Goal: Task Accomplishment & Management: Use online tool/utility

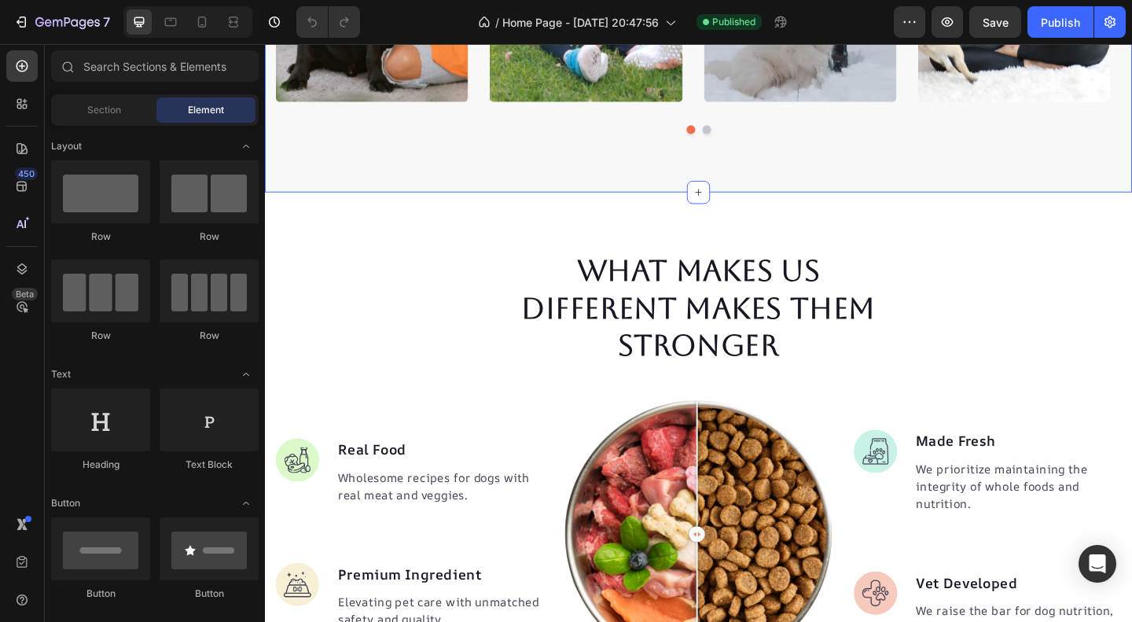
scroll to position [1240, 0]
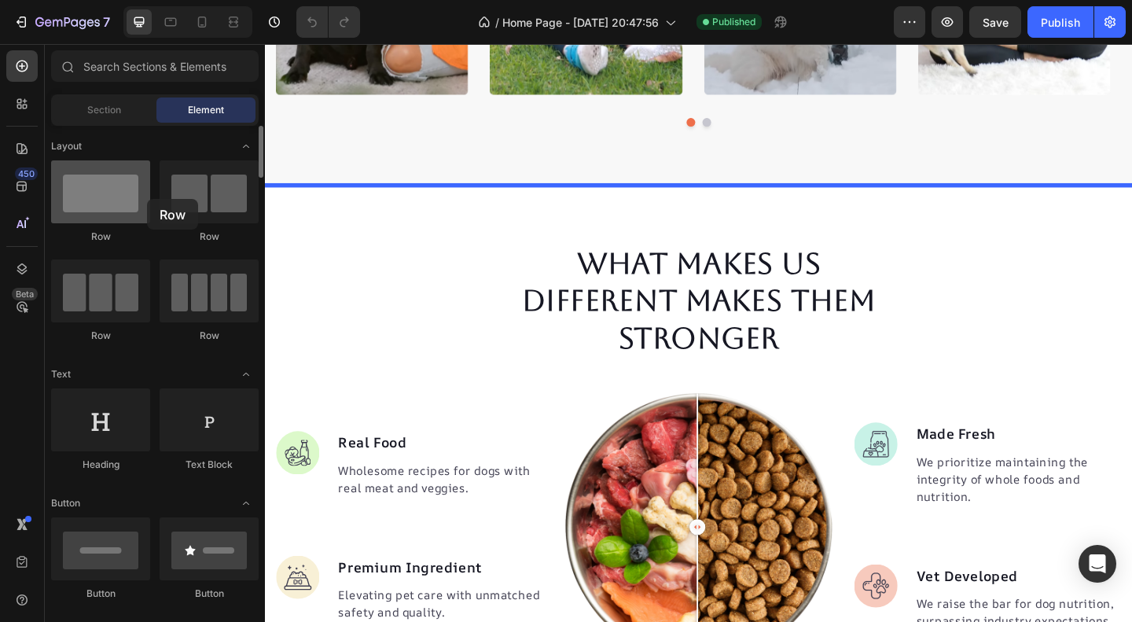
drag, startPoint x: 123, startPoint y: 211, endPoint x: 116, endPoint y: 192, distance: 19.9
click at [116, 192] on div at bounding box center [100, 191] width 99 height 63
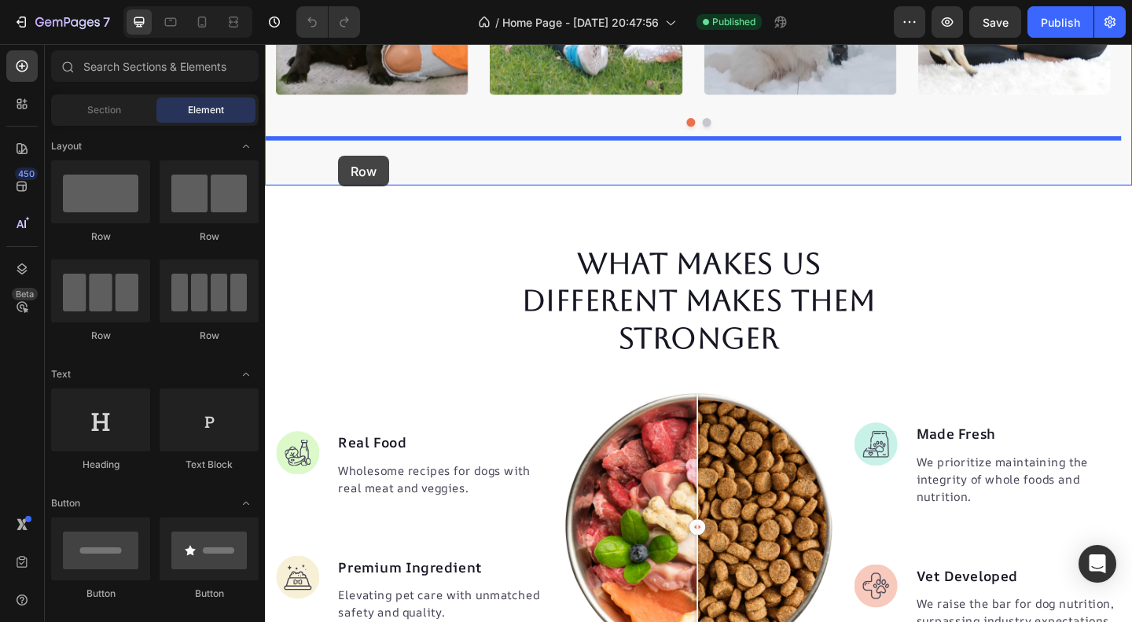
drag, startPoint x: 370, startPoint y: 349, endPoint x: 344, endPoint y: 166, distance: 184.9
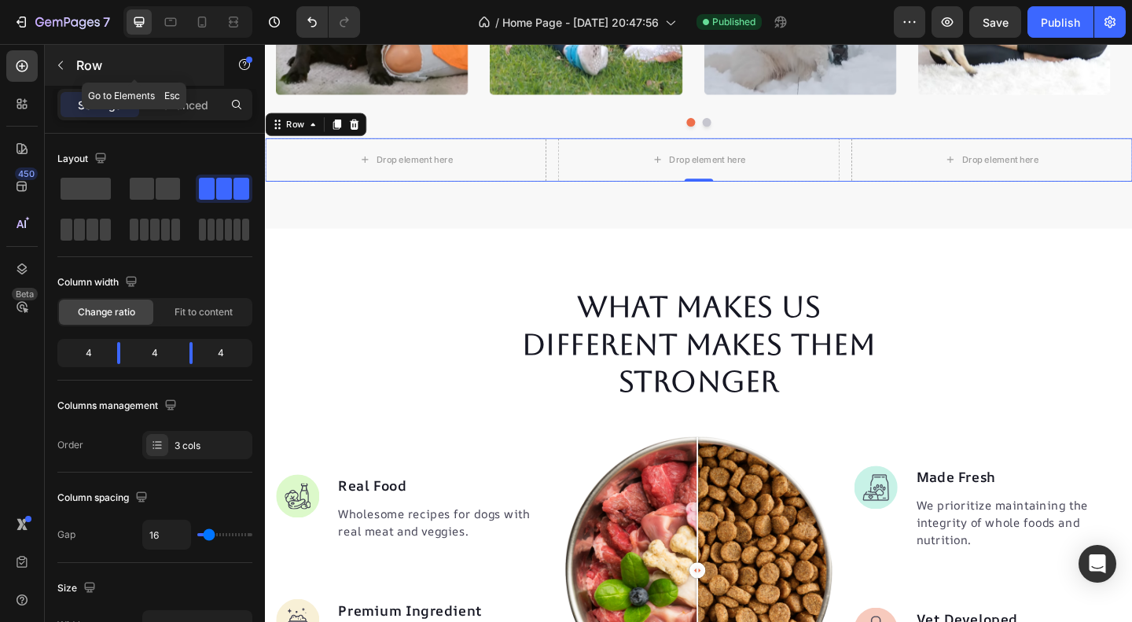
drag, startPoint x: 87, startPoint y: 86, endPoint x: 50, endPoint y: 57, distance: 48.1
click at [50, 57] on div "Row" at bounding box center [134, 66] width 179 height 45
click at [50, 57] on button "button" at bounding box center [60, 65] width 25 height 25
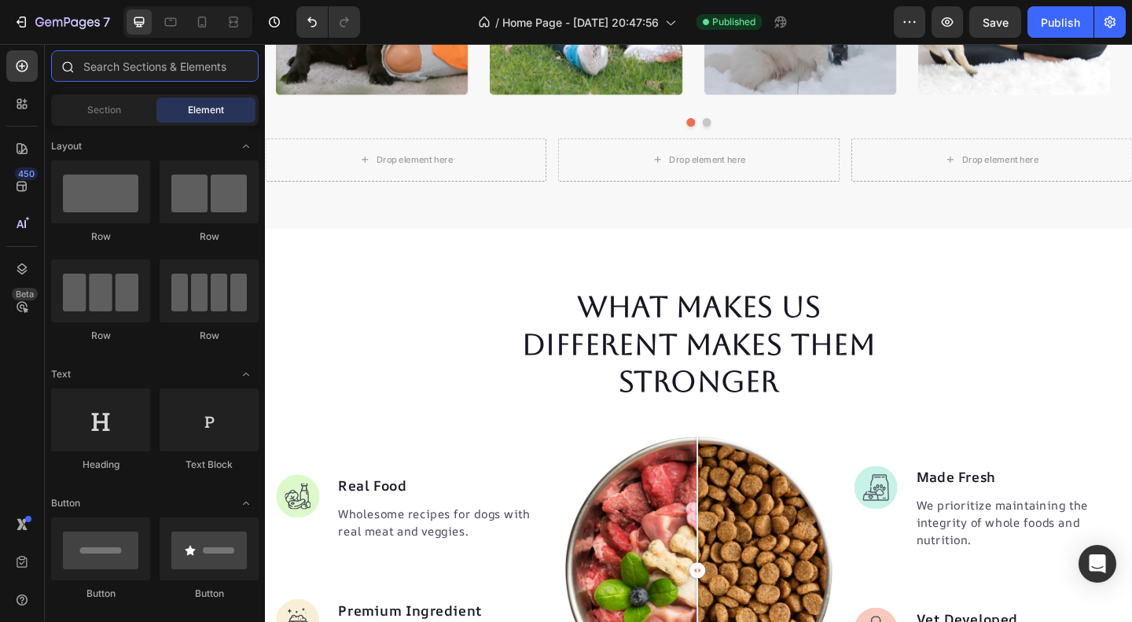
click at [99, 64] on input "text" at bounding box center [154, 65] width 207 height 31
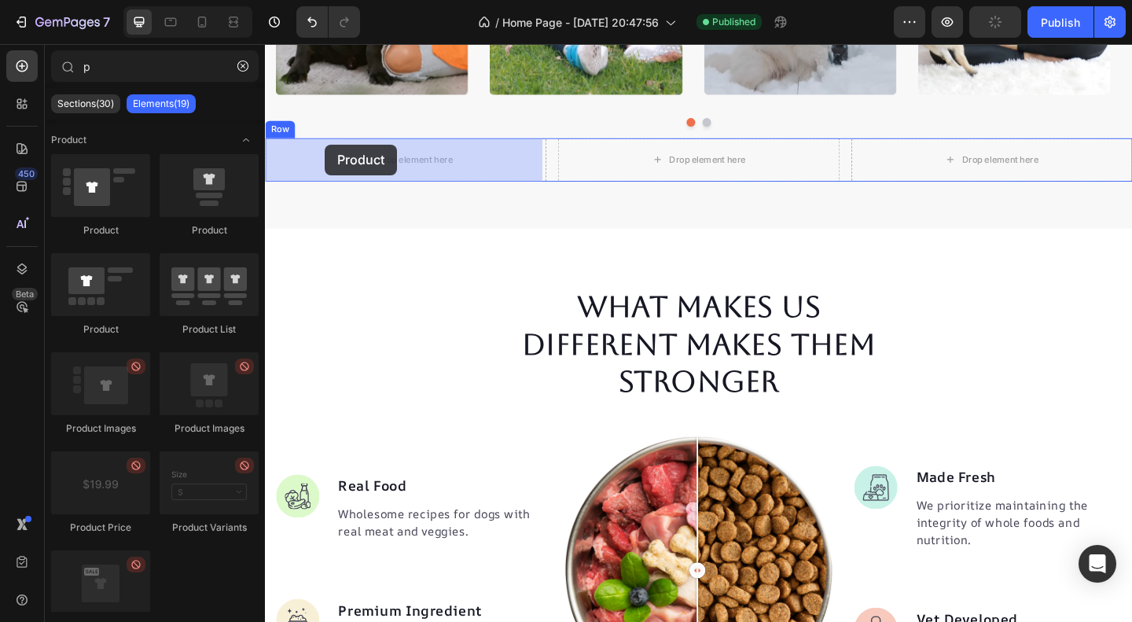
drag, startPoint x: 369, startPoint y: 202, endPoint x: 527, endPoint y: 201, distance: 158.8
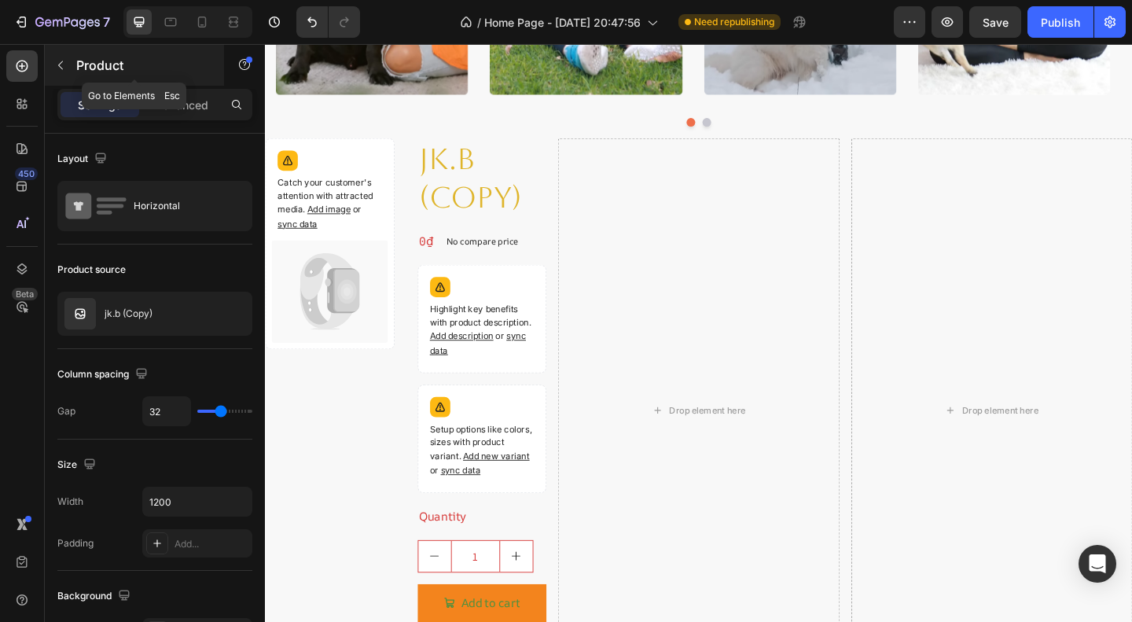
click at [125, 75] on div "Product" at bounding box center [134, 65] width 179 height 41
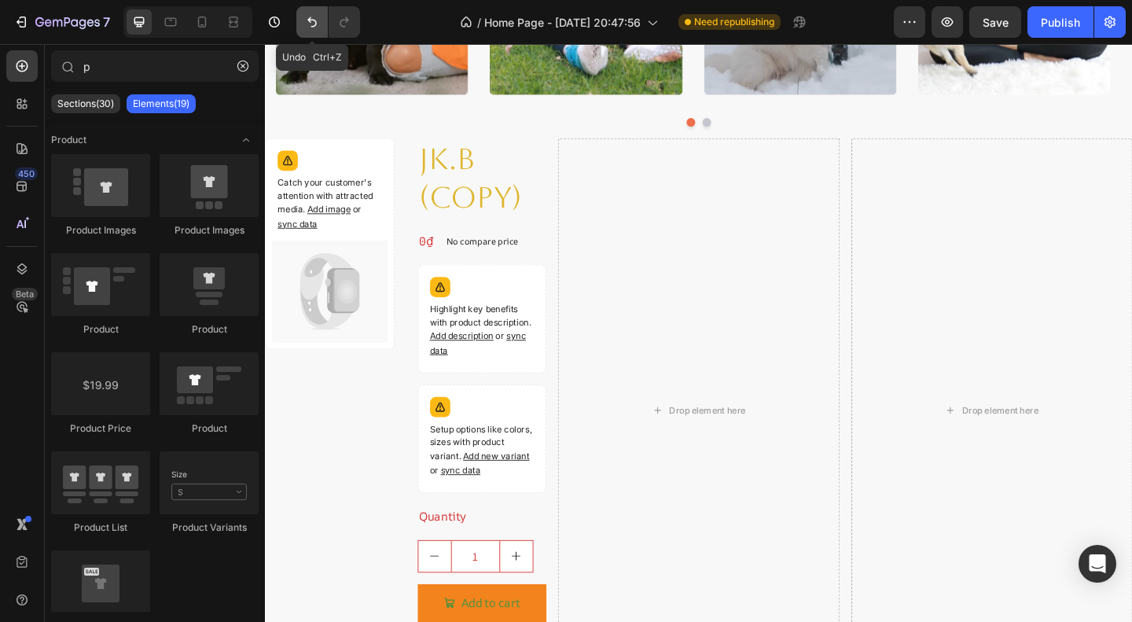
click at [301, 25] on button "Undo/Redo" at bounding box center [311, 21] width 31 height 31
click at [310, 17] on icon "Undo/Redo" at bounding box center [312, 22] width 16 height 16
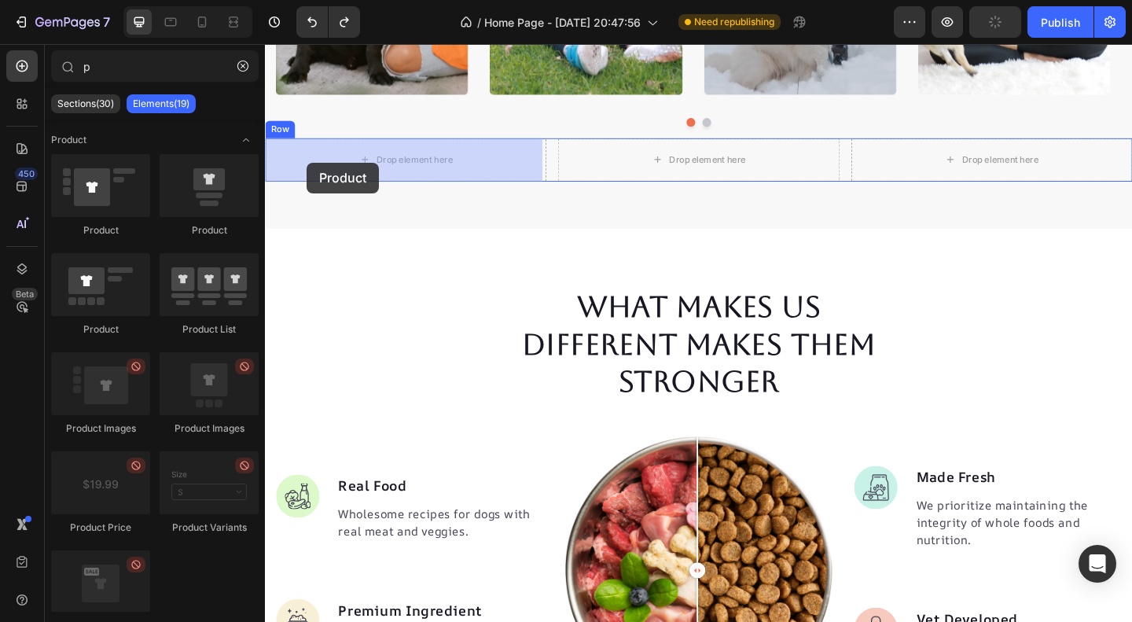
drag, startPoint x: 454, startPoint y: 234, endPoint x: 310, endPoint y: 173, distance: 156.3
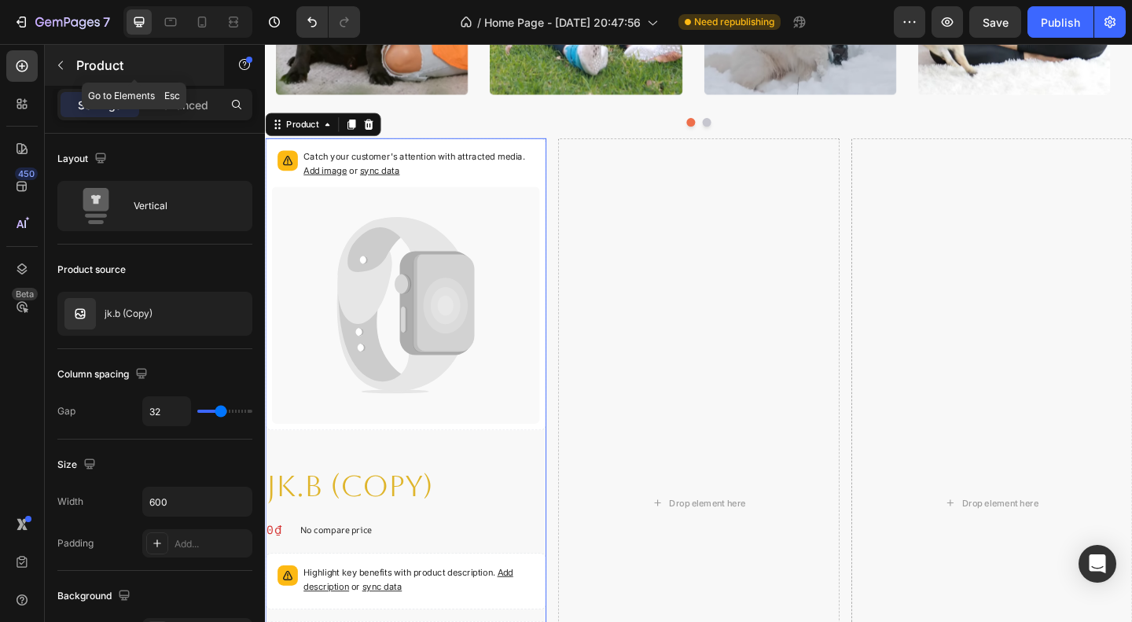
click at [73, 53] on div "Product" at bounding box center [134, 65] width 179 height 41
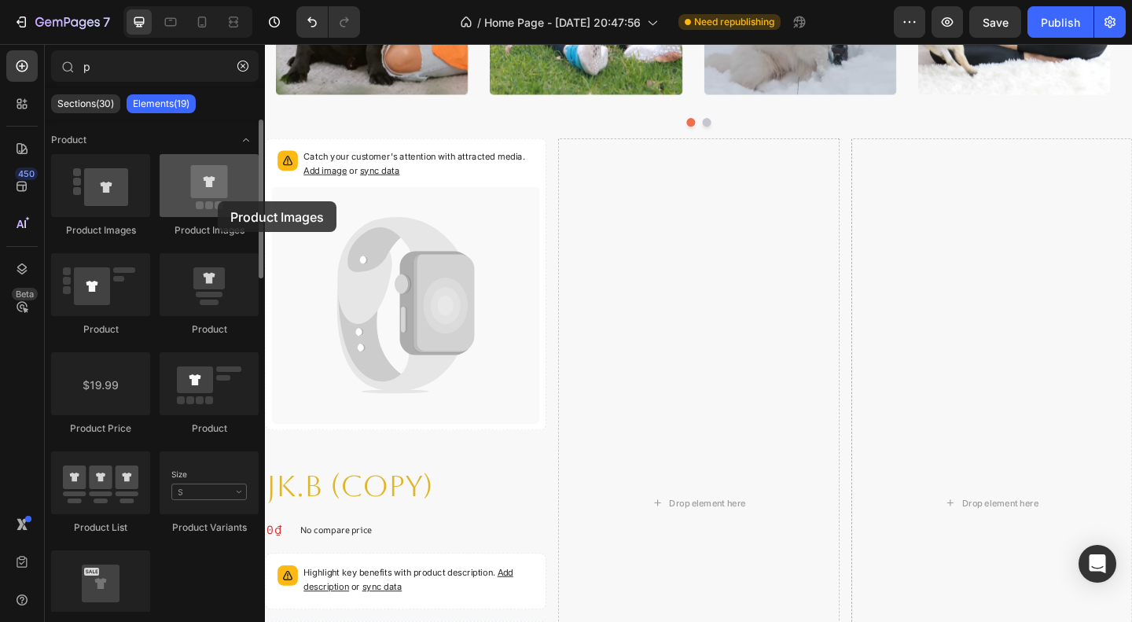
drag, startPoint x: 185, startPoint y: 181, endPoint x: 213, endPoint y: 200, distance: 33.4
click at [213, 200] on div at bounding box center [209, 185] width 99 height 63
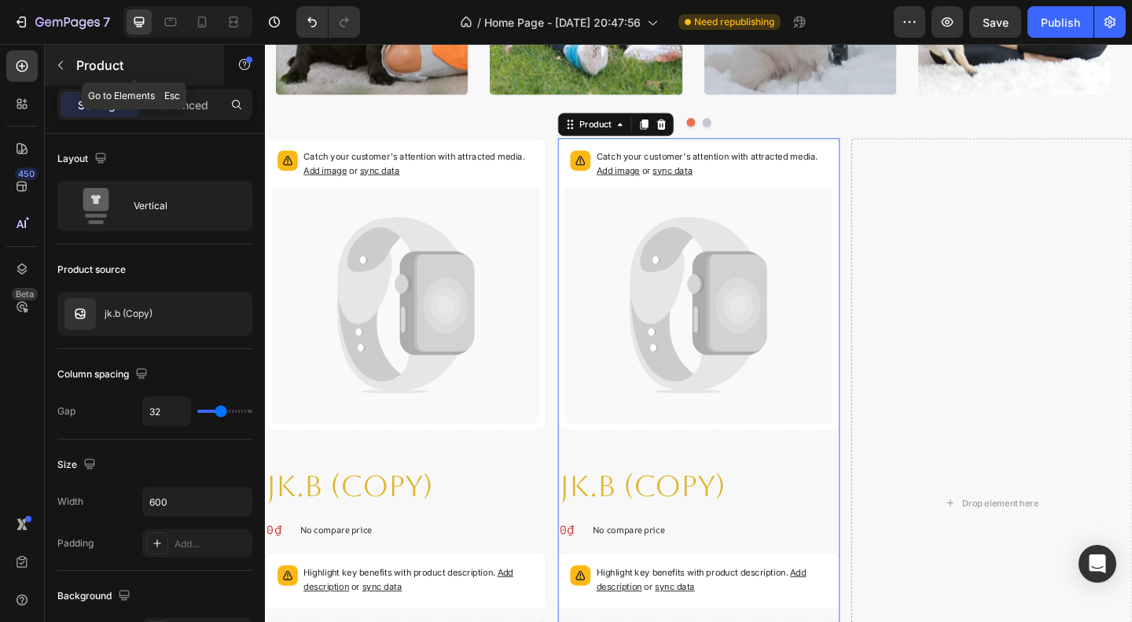
click at [74, 65] on div "Product" at bounding box center [134, 65] width 179 height 41
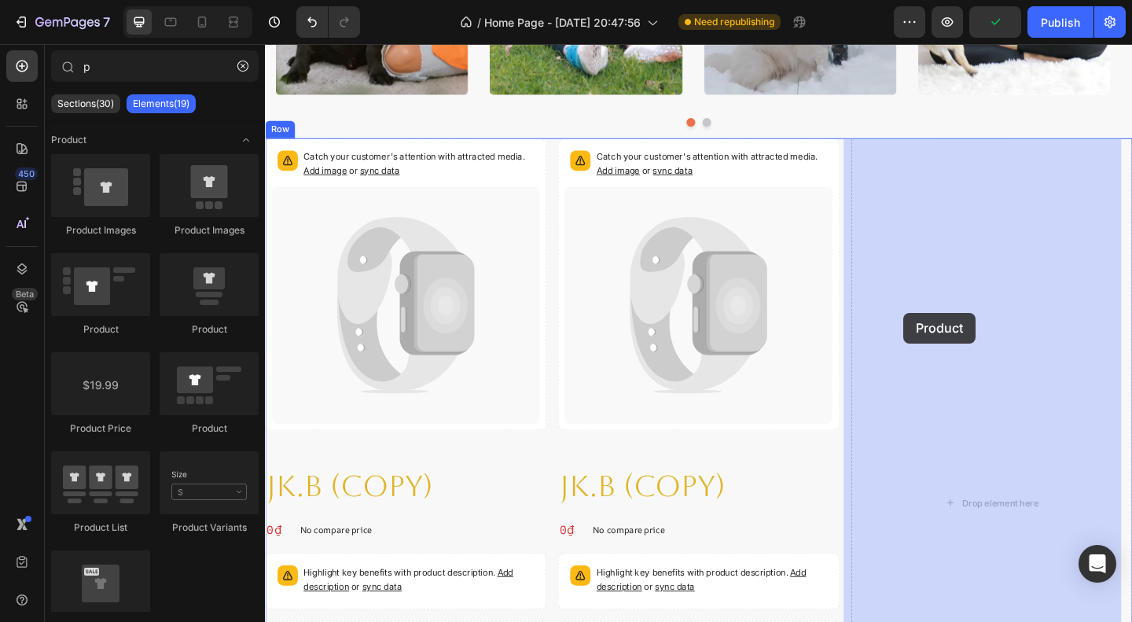
drag, startPoint x: 510, startPoint y: 355, endPoint x: 529, endPoint y: 345, distance: 21.5
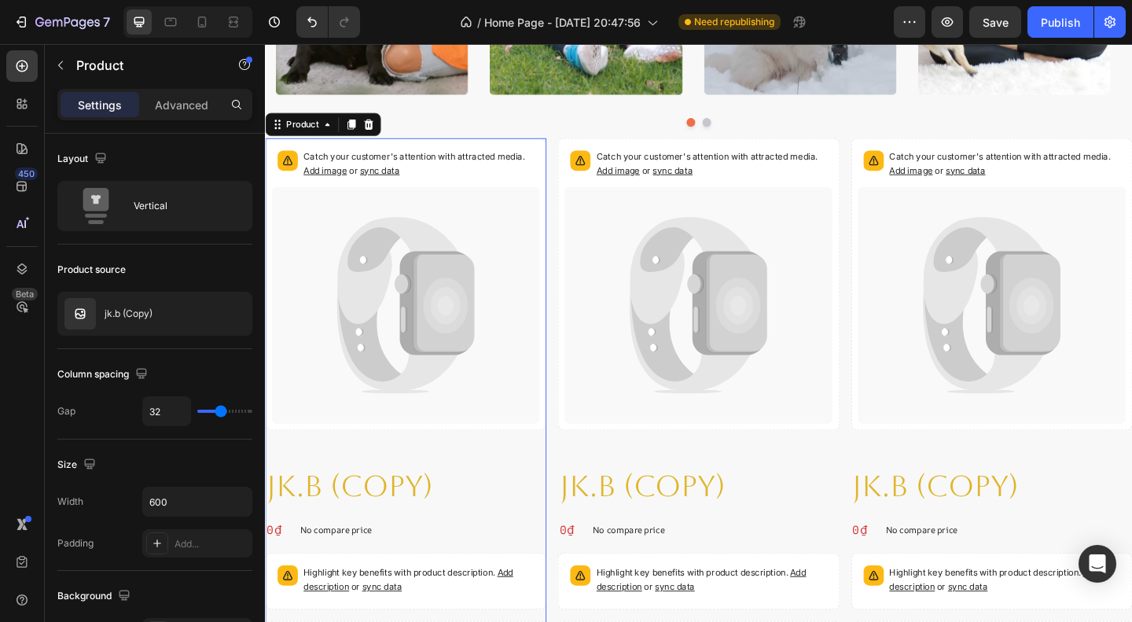
click at [541, 472] on div "Catch your customer's attention with attracted media. Add image or sync data Pr…" at bounding box center [418, 311] width 306 height 331
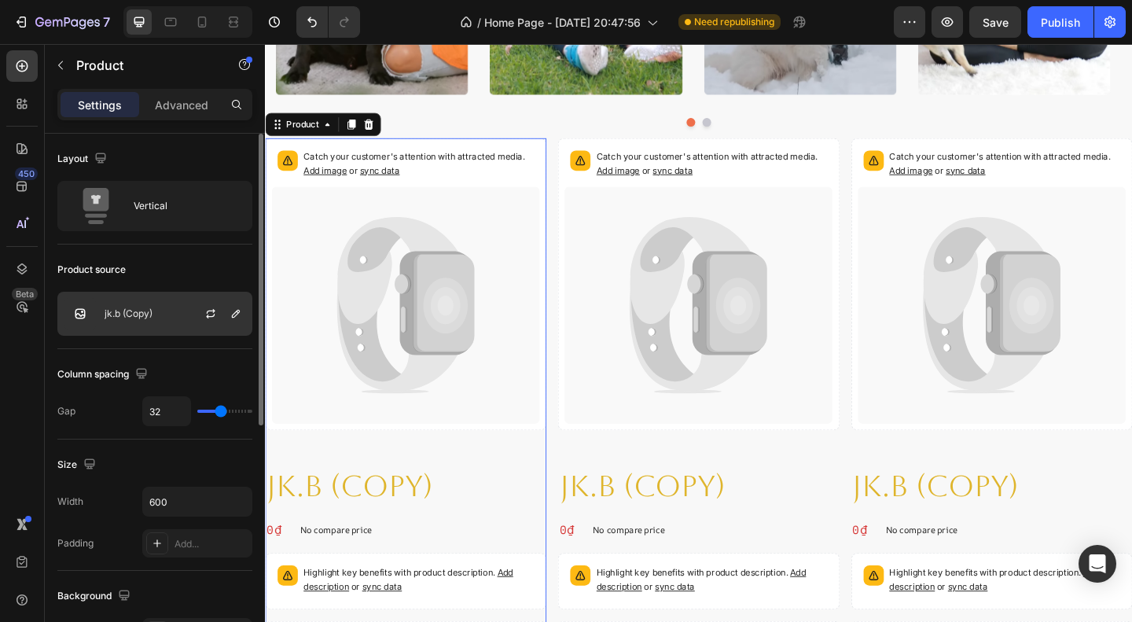
click at [174, 321] on div "jk.b (Copy)" at bounding box center [154, 314] width 195 height 44
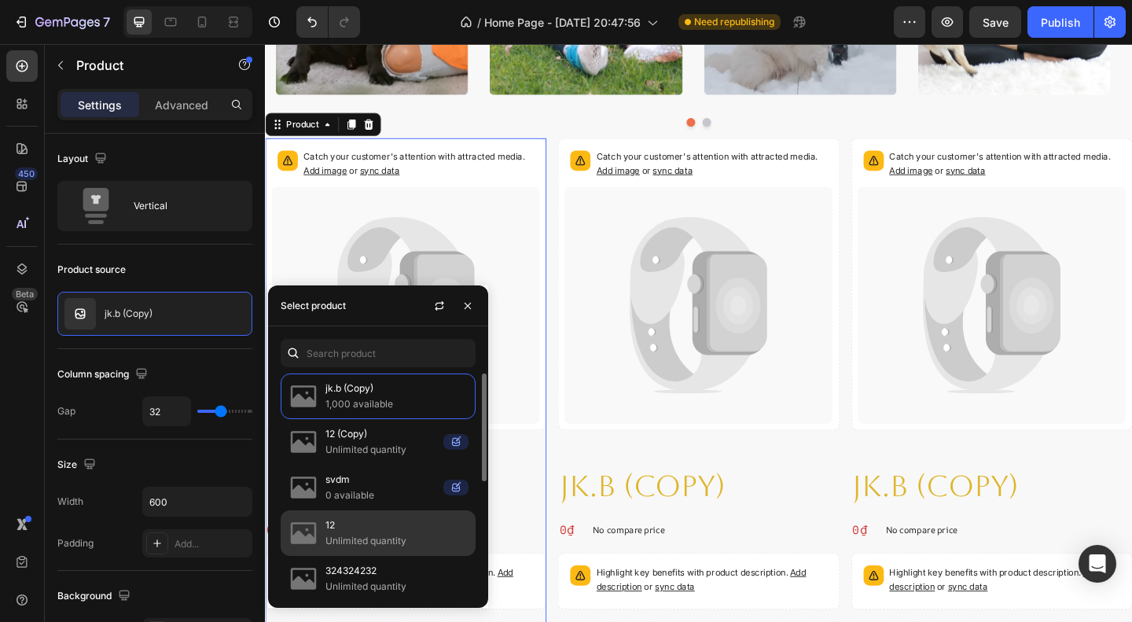
click at [385, 541] on p "Unlimited quantity" at bounding box center [396, 541] width 143 height 16
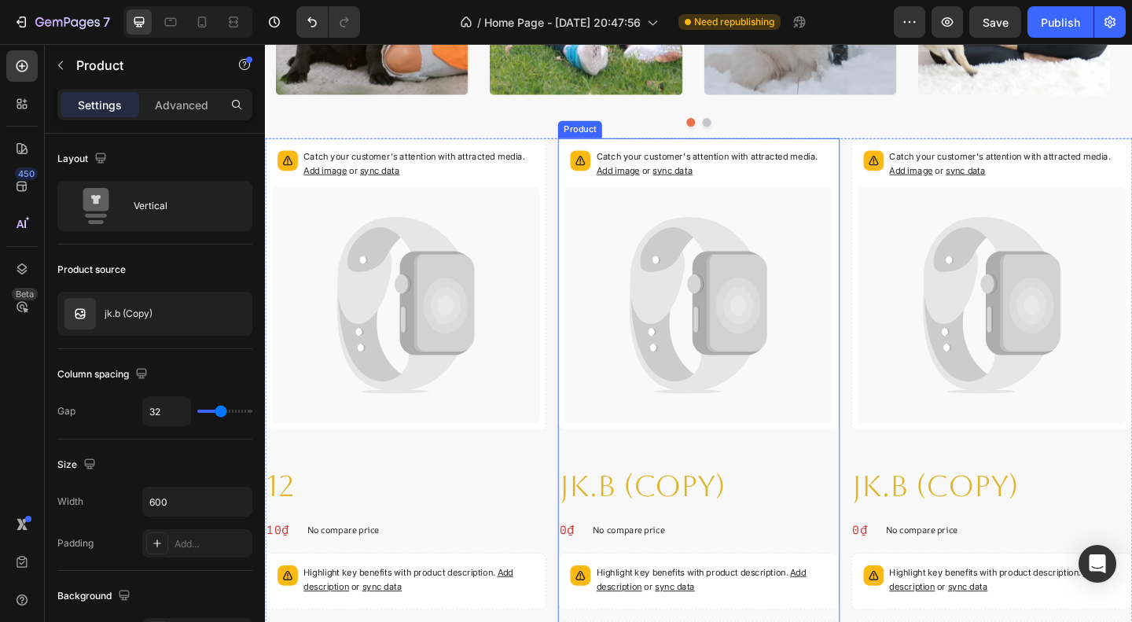
click at [784, 477] on div "Catch your customer's attention with attracted media. Add image or sync data Pr…" at bounding box center [736, 543] width 306 height 794
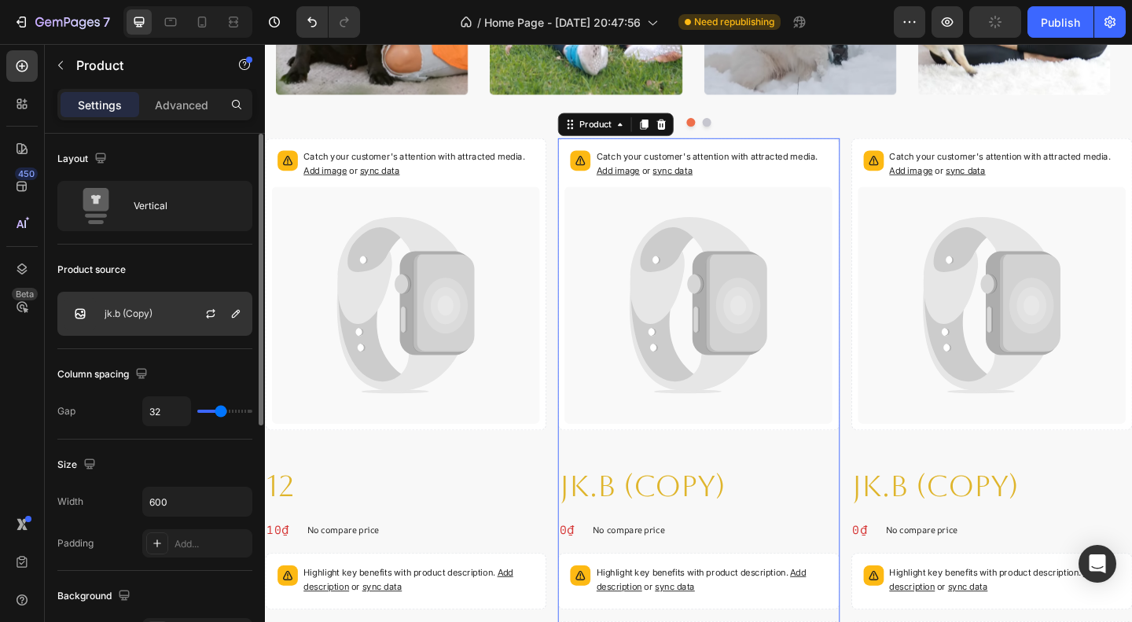
click at [141, 321] on div "jk.b (Copy)" at bounding box center [154, 314] width 195 height 44
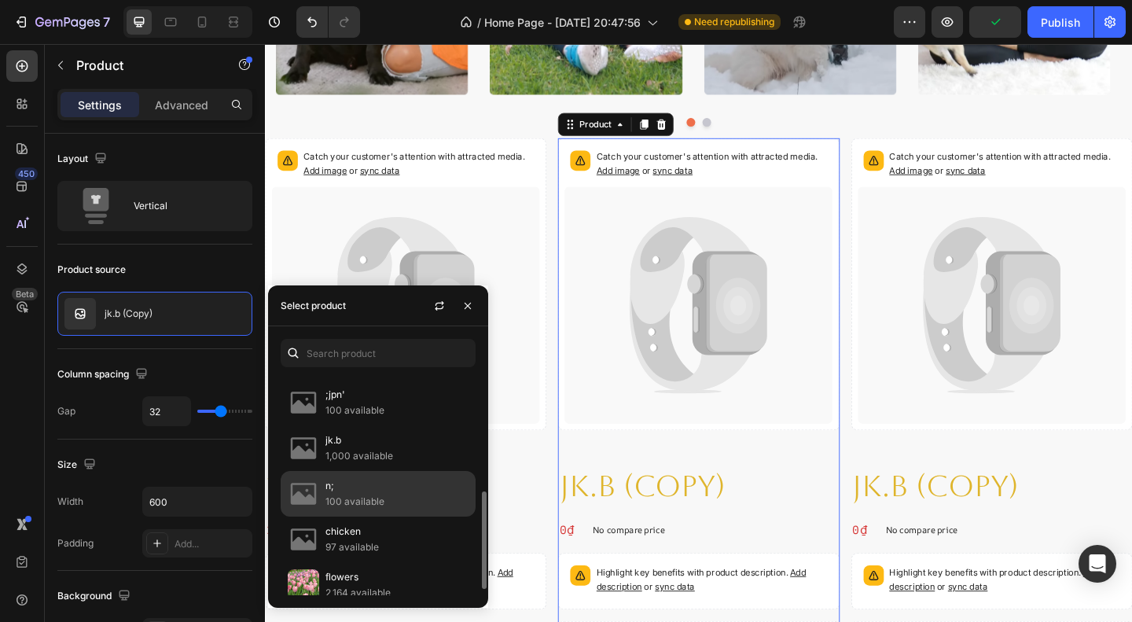
scroll to position [280, 0]
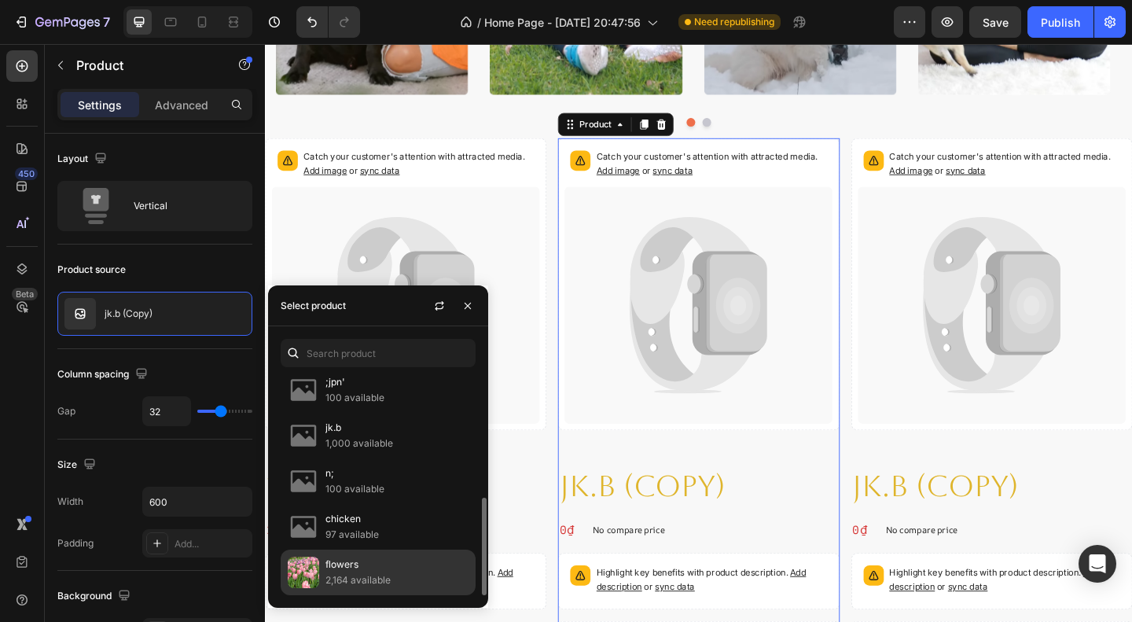
click at [384, 563] on p "flowers" at bounding box center [396, 564] width 143 height 16
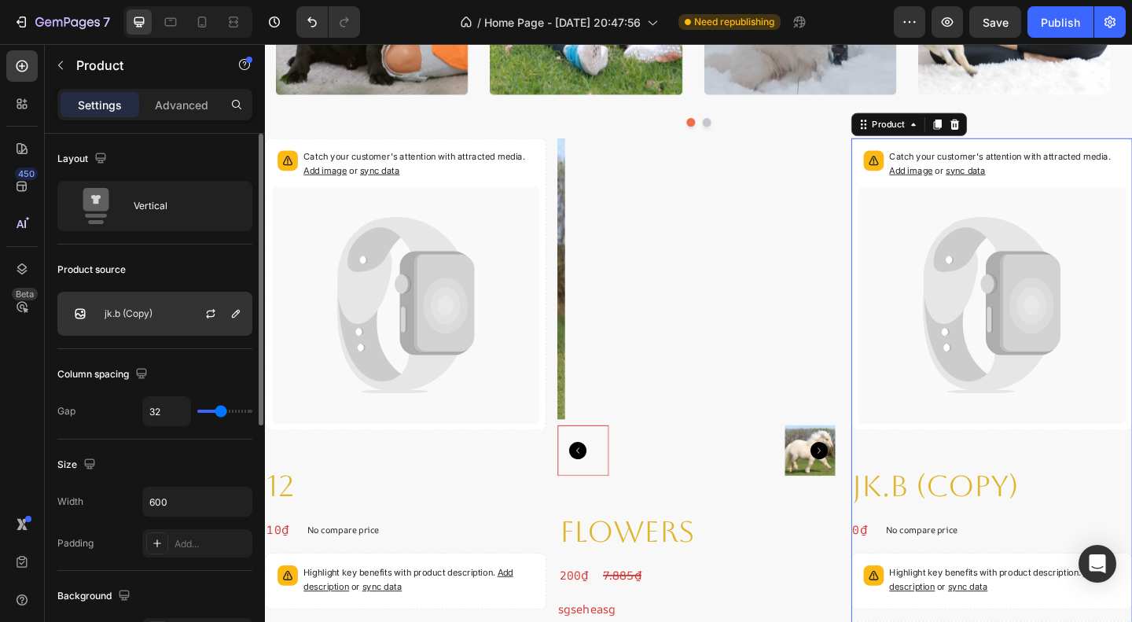
click at [182, 330] on div "jk.b (Copy)" at bounding box center [154, 314] width 195 height 44
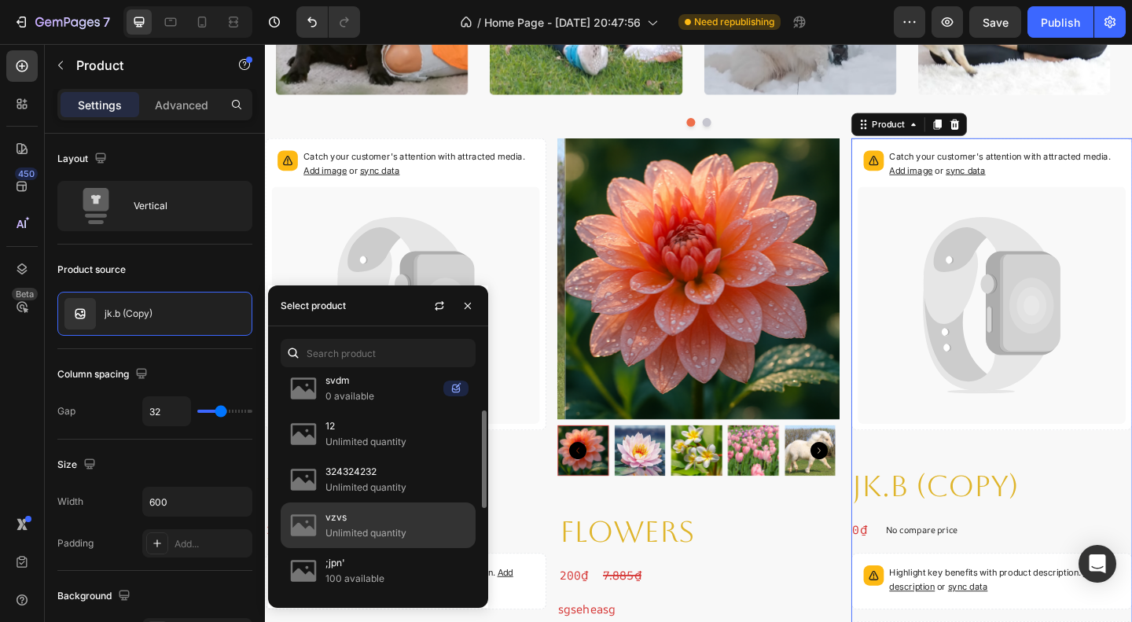
scroll to position [100, 0]
click at [381, 517] on p "vzvs" at bounding box center [396, 516] width 143 height 16
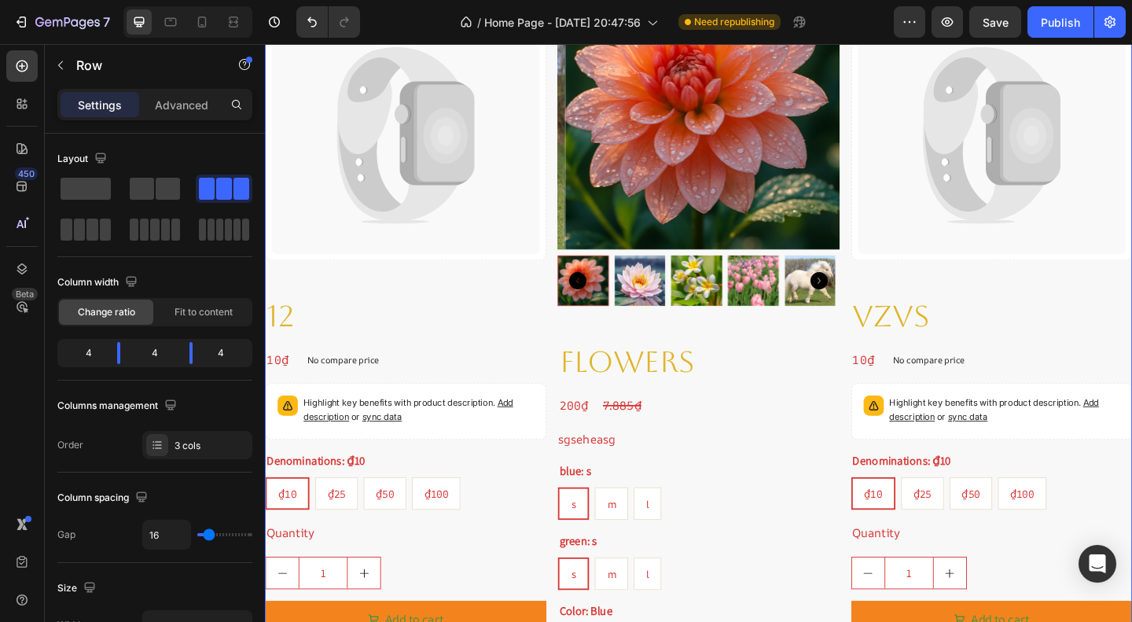
scroll to position [1426, 0]
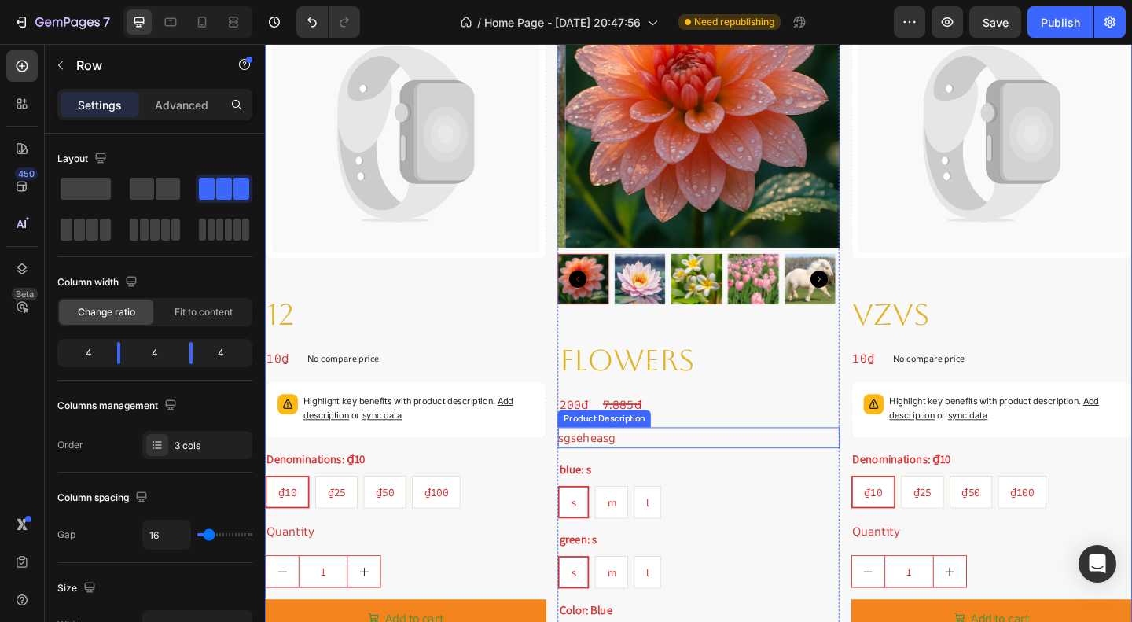
click at [654, 468] on div "sgseheasg" at bounding box center [736, 472] width 306 height 23
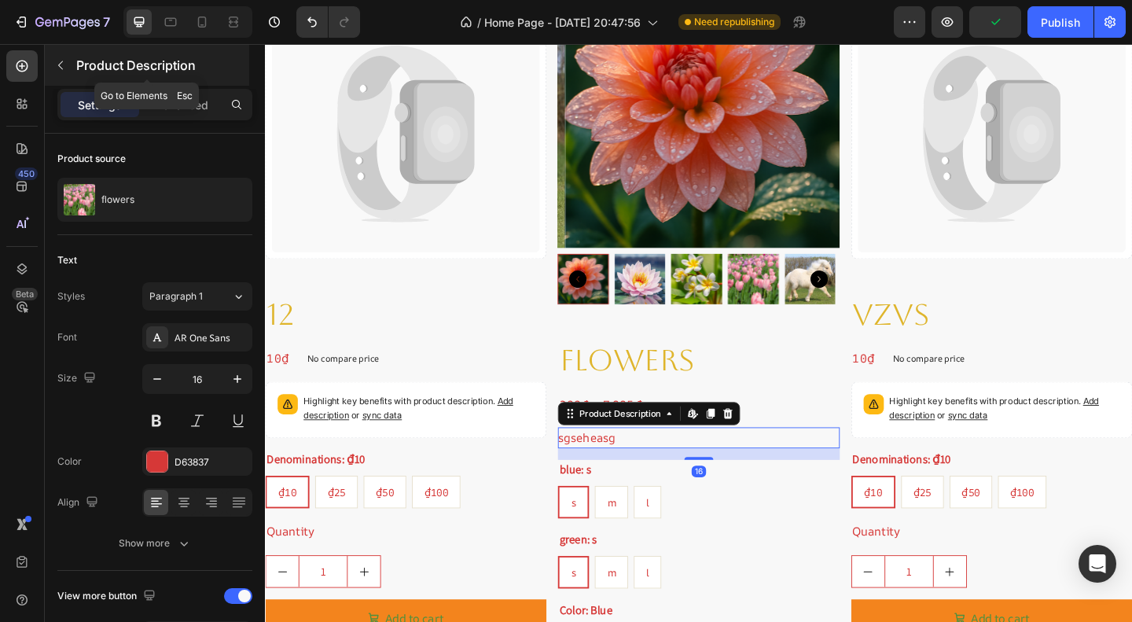
click at [71, 61] on button "button" at bounding box center [60, 65] width 25 height 25
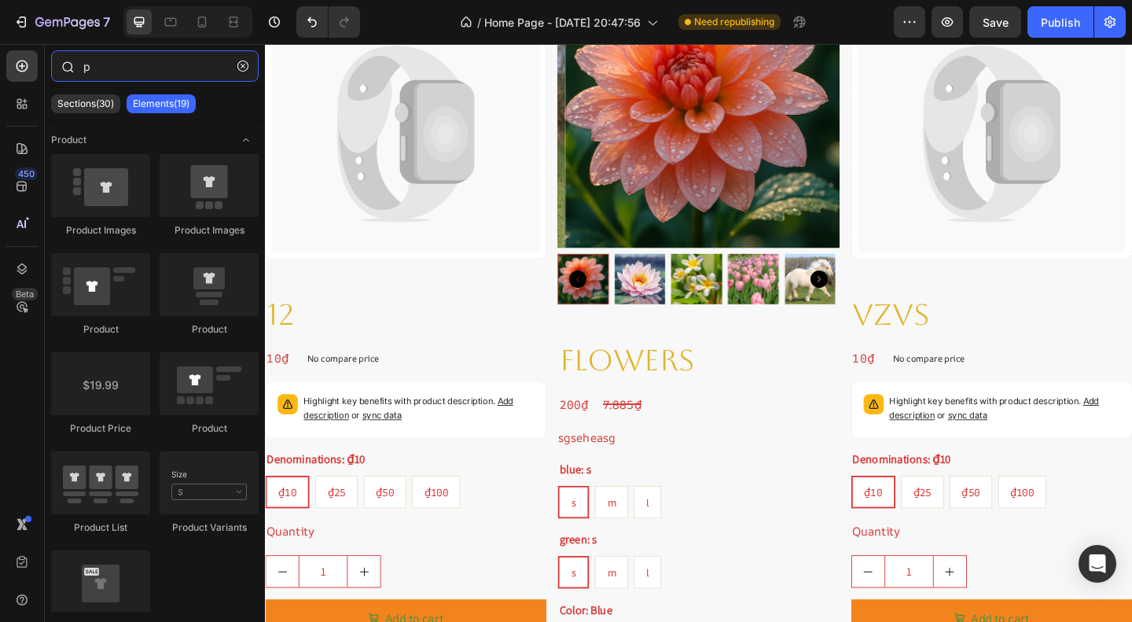
click at [100, 76] on input "p" at bounding box center [154, 65] width 207 height 31
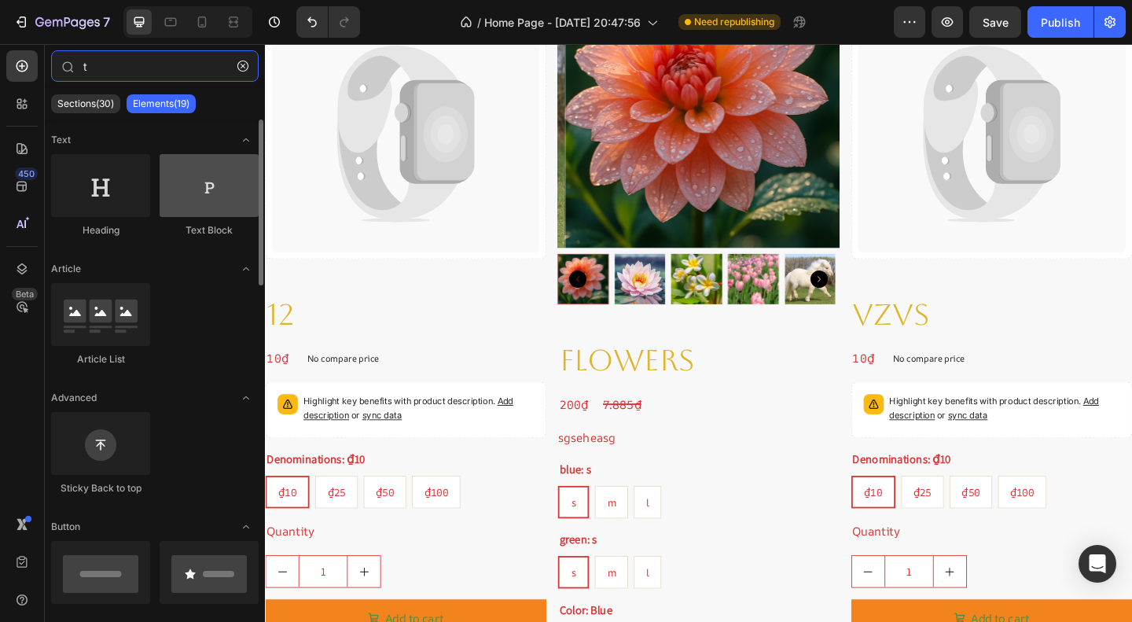
type input "t"
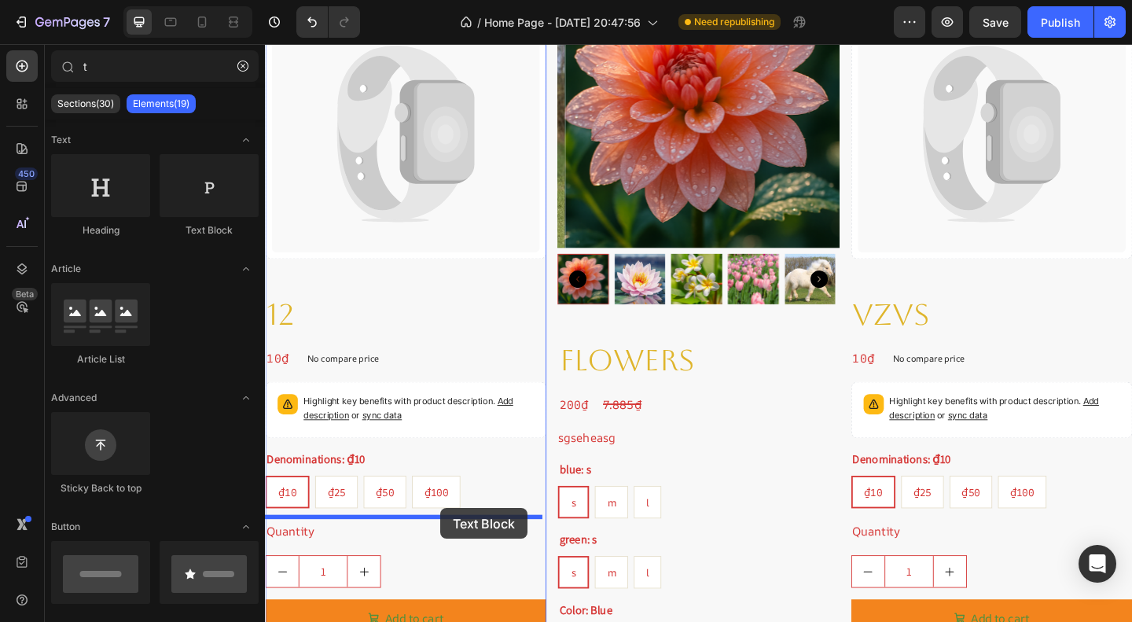
drag, startPoint x: 472, startPoint y: 239, endPoint x: 456, endPoint y: 549, distance: 310.1
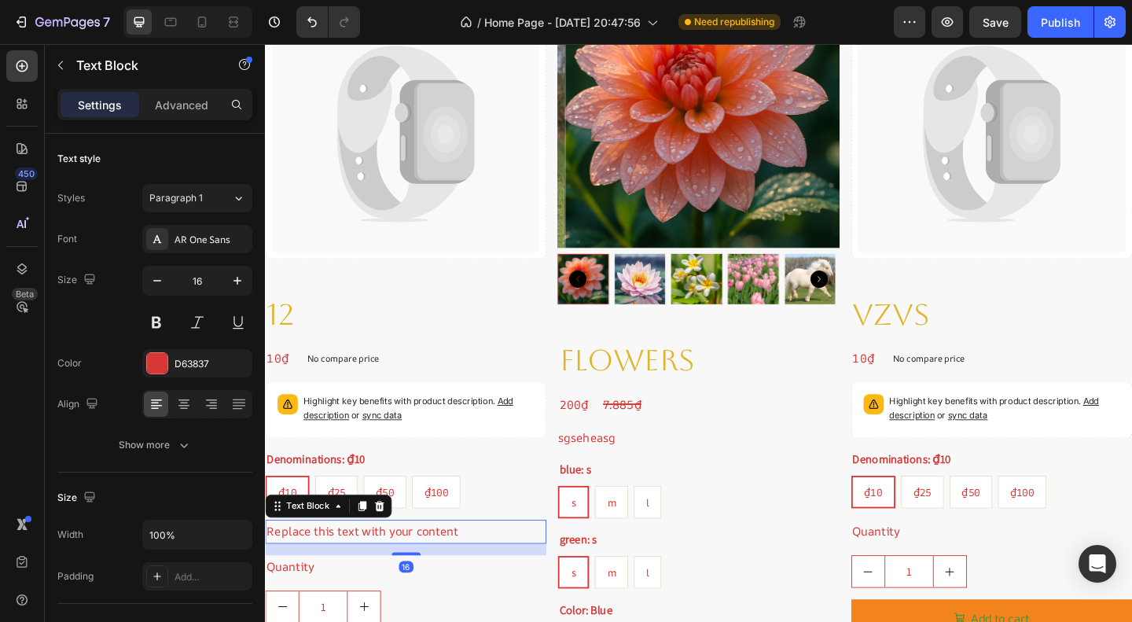
click at [346, 574] on div "Replace this text with your content" at bounding box center [418, 574] width 306 height 26
click at [346, 574] on p "Replace this text with your content" at bounding box center [417, 574] width 303 height 23
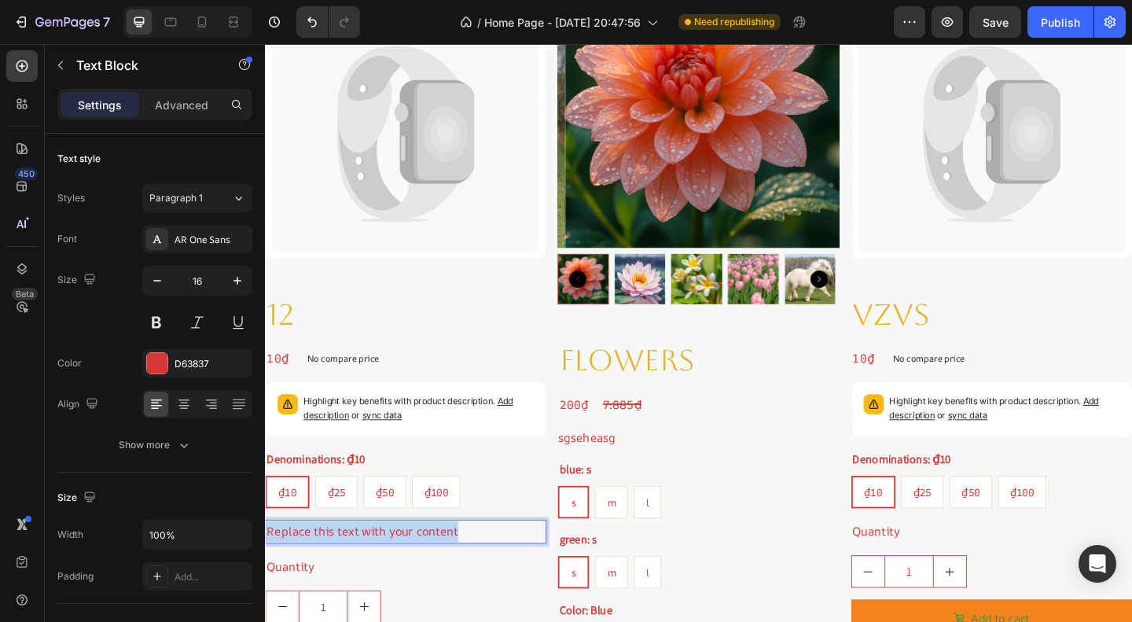
click at [346, 574] on p "Replace this text with your content" at bounding box center [417, 574] width 303 height 23
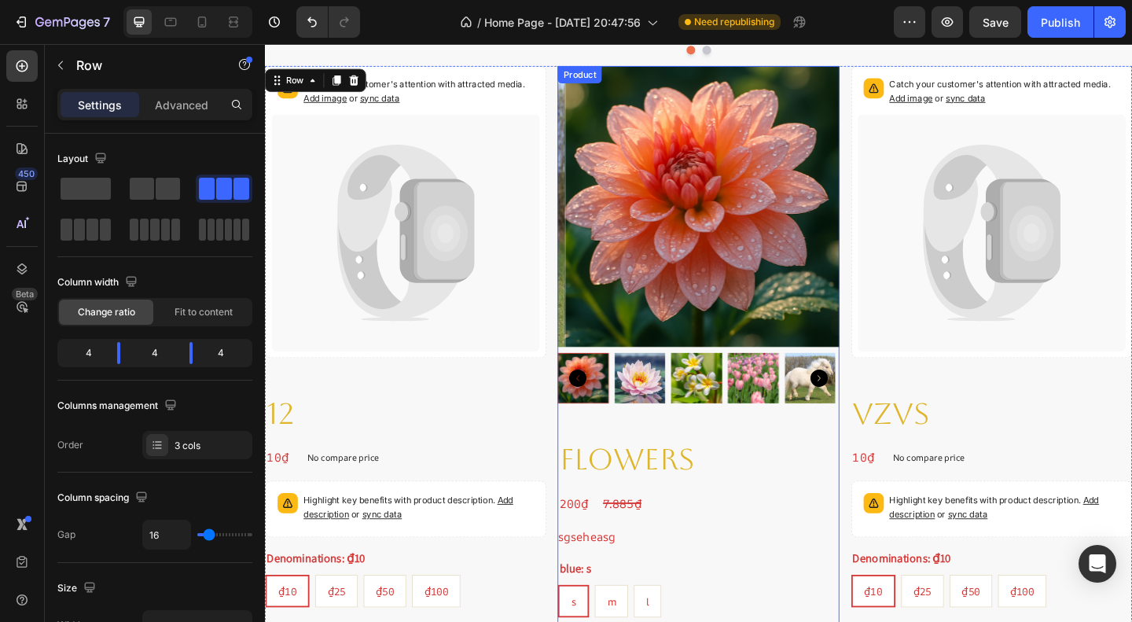
scroll to position [1327, 0]
